Goal: Transaction & Acquisition: Purchase product/service

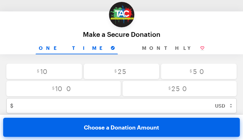
type input "[EMAIL_ADDRESS][DOMAIN_NAME]"
type input "dQJpwlul"
type input "FRbaJZevEkuWtzT"
type input "qppoxEeA"
type input "gYiofdYGtvvJ"
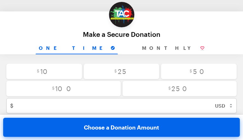
type input "GXyXIzUnGZqaA"
type input "ugGniirigf"
select select "CR"
radio input "true"
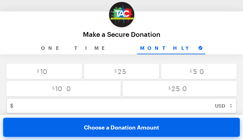
radio input "true"
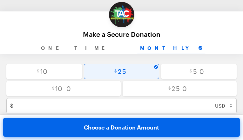
type input "25"
checkbox input "true"
radio input "true"
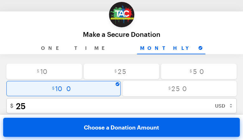
radio input "true"
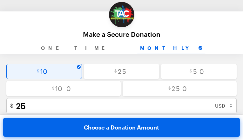
radio input "true"
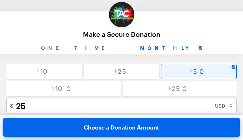
radio input "true"
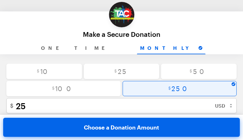
radio input "false"
type input "250"
checkbox input "true"
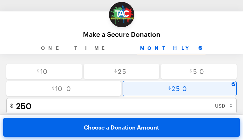
radio input "true"
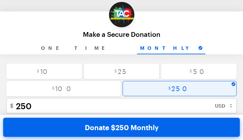
checkbox input "true"
radio input "true"
checkbox input "false"
